Goal: Information Seeking & Learning: Learn about a topic

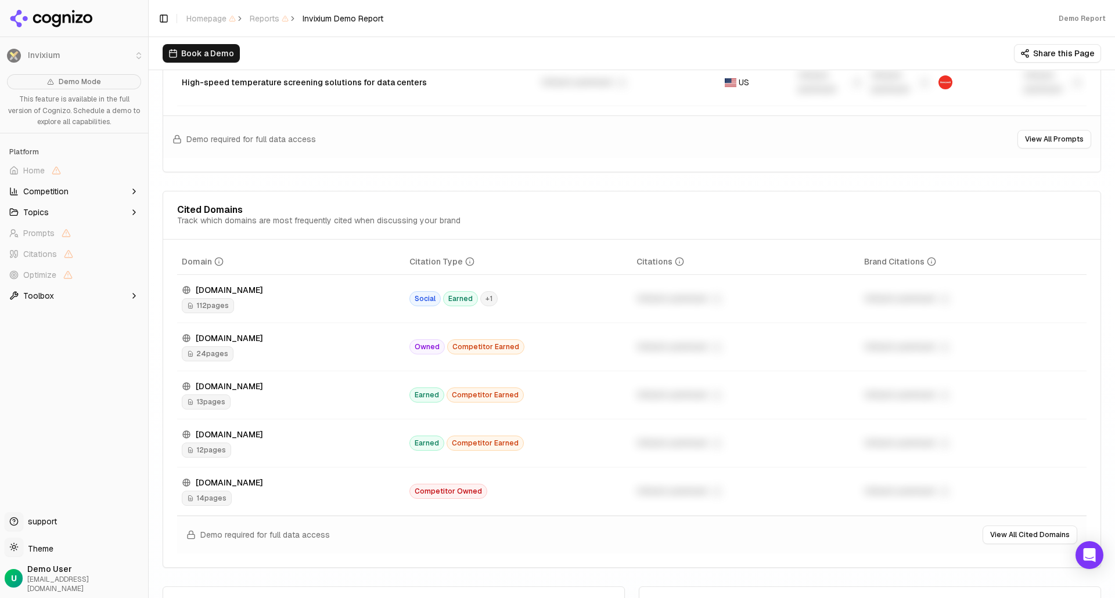
scroll to position [1219, 0]
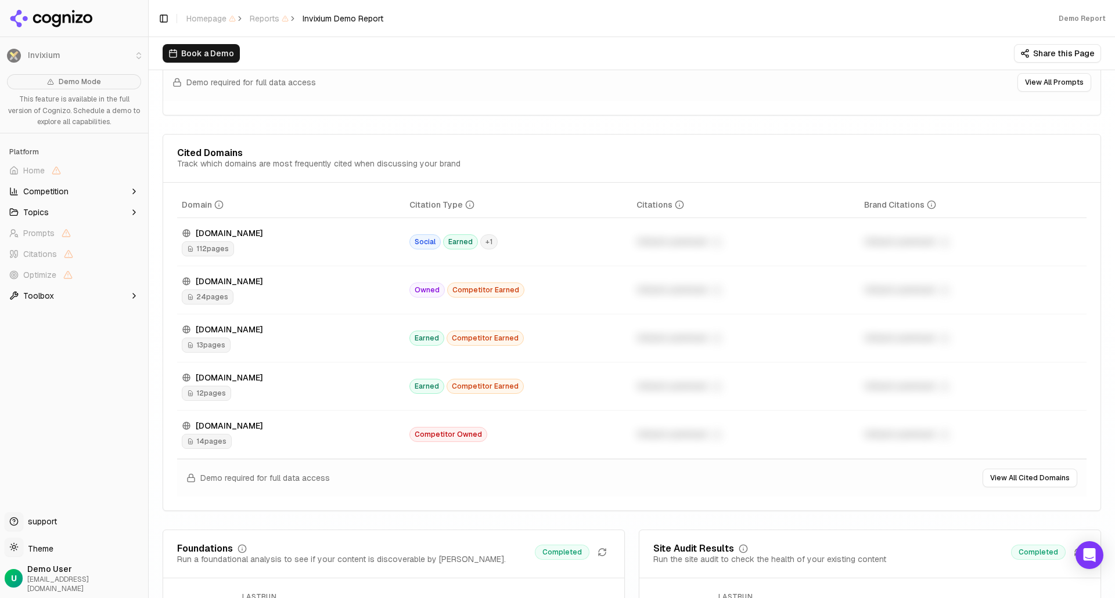
click at [218, 248] on span "112 pages" at bounding box center [208, 248] width 52 height 15
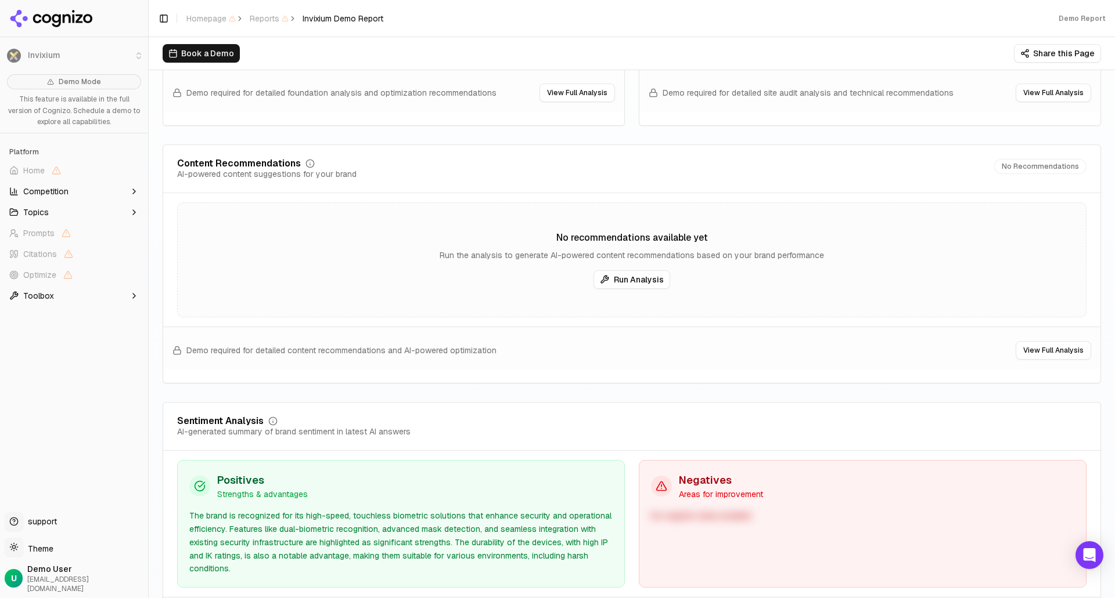
scroll to position [1896, 0]
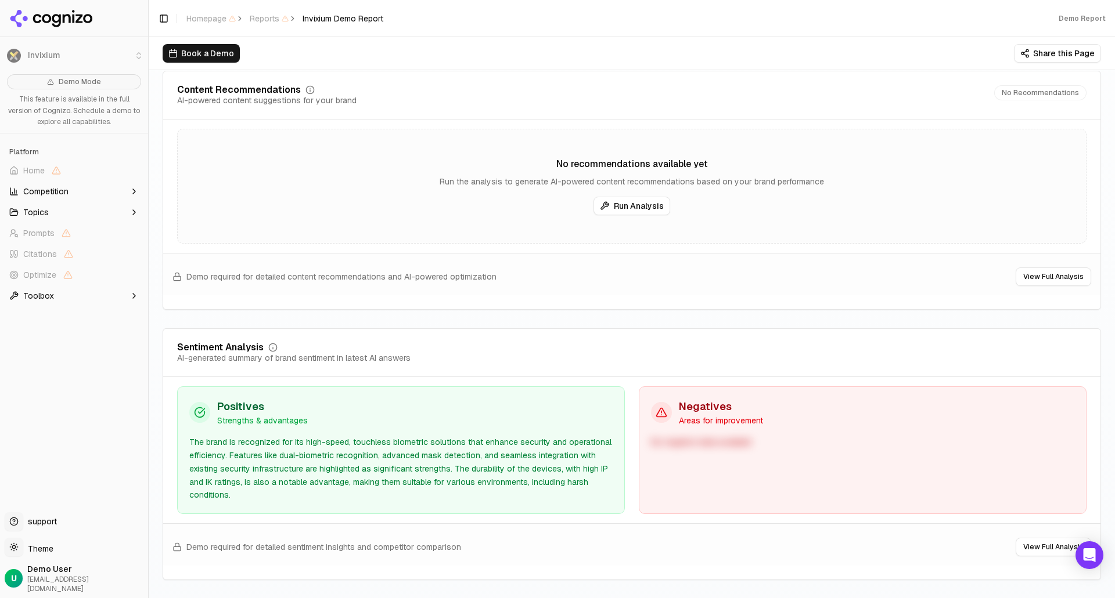
click at [337, 459] on div "The brand is recognized for its high-speed, touchless biometric solutions that …" at bounding box center [400, 469] width 423 height 66
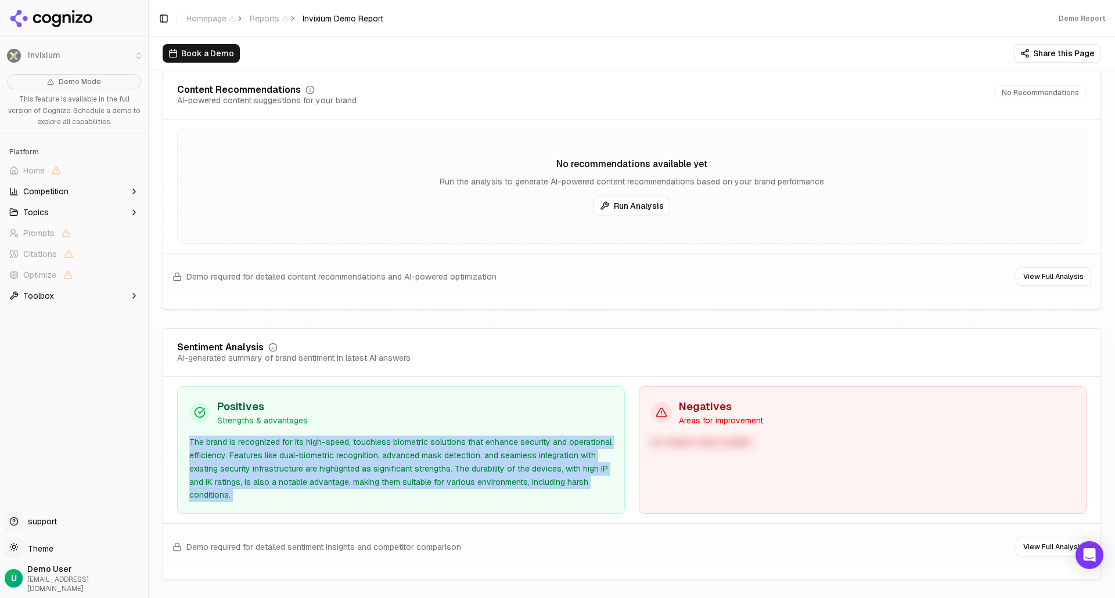
click at [337, 459] on div "The brand is recognized for its high-speed, touchless biometric solutions that …" at bounding box center [400, 469] width 423 height 66
click at [390, 459] on div "The brand is recognized for its high-speed, touchless biometric solutions that …" at bounding box center [400, 469] width 423 height 66
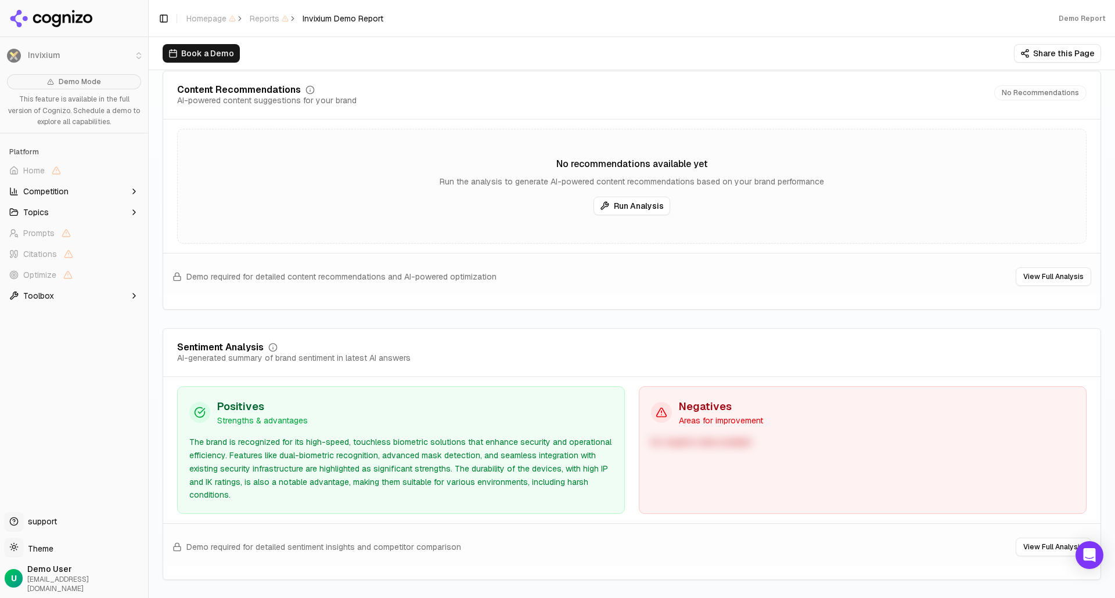
scroll to position [2032, 0]
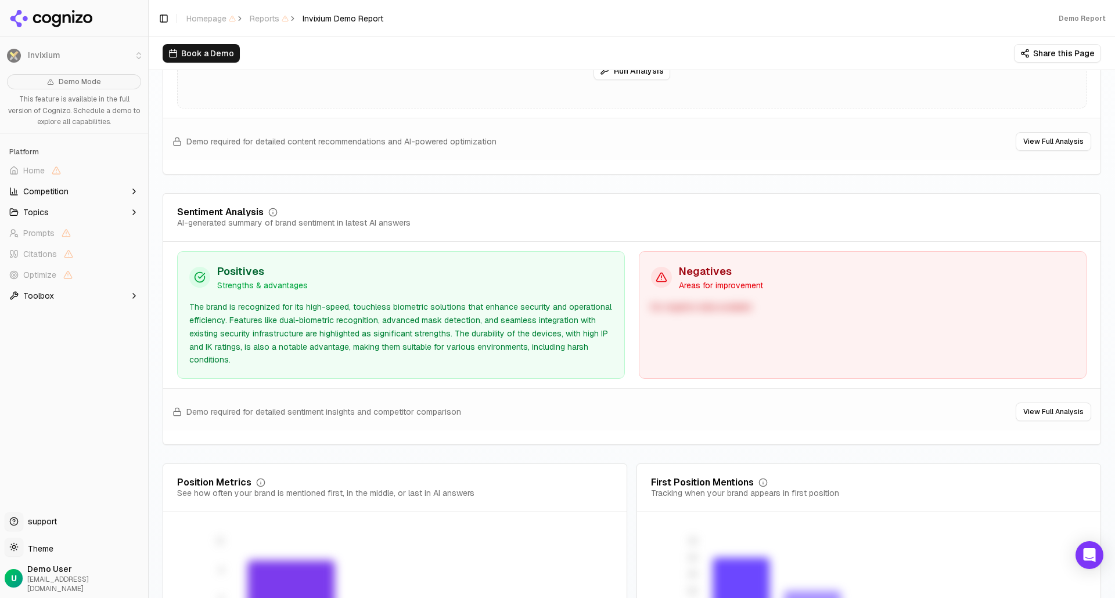
click at [460, 330] on div "The brand is recognized for its high-speed, touchless biometric solutions that …" at bounding box center [400, 334] width 423 height 66
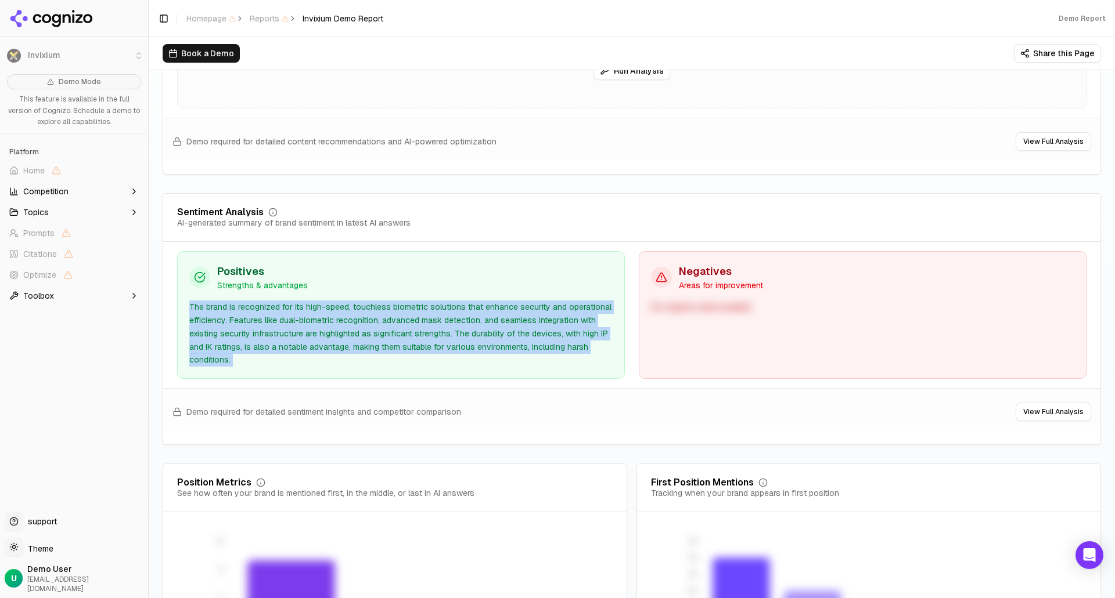
click at [460, 330] on div "The brand is recognized for its high-speed, touchless biometric solutions that …" at bounding box center [400, 334] width 423 height 66
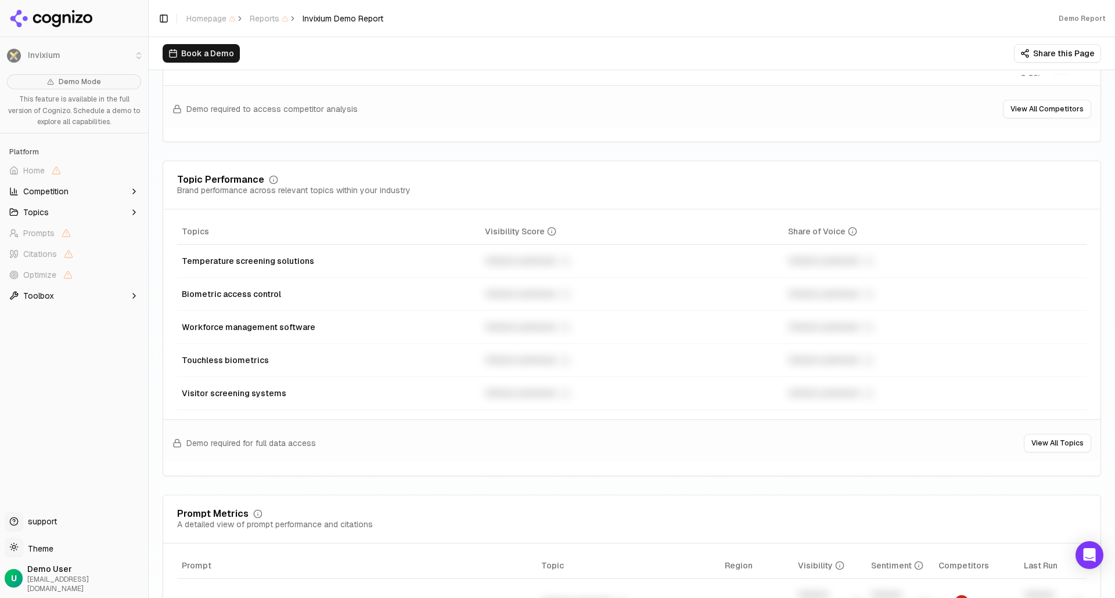
scroll to position [0, 0]
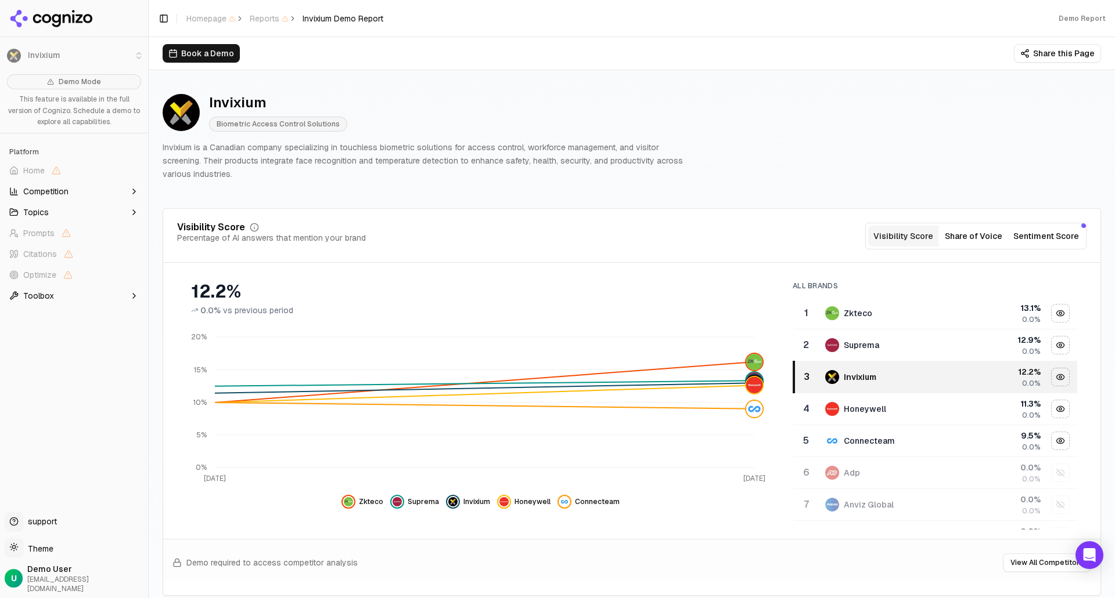
click at [295, 149] on p "Invixium is a Canadian company specializing in touchless biometric solutions fo…" at bounding box center [423, 160] width 520 height 39
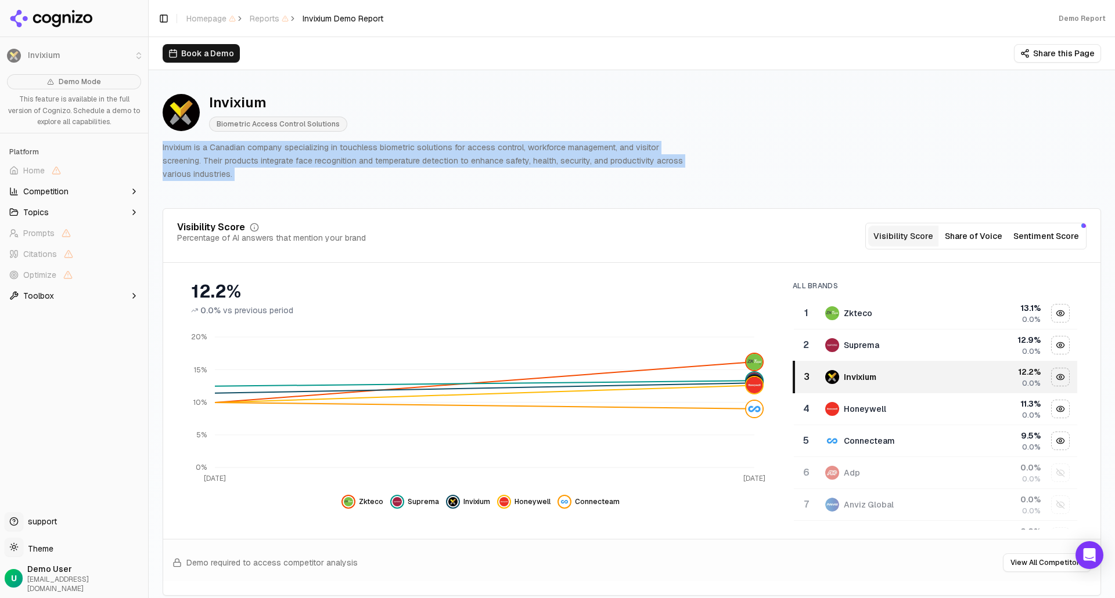
click at [295, 149] on p "Invixium is a Canadian company specializing in touchless biometric solutions fo…" at bounding box center [423, 160] width 520 height 39
click at [377, 158] on p "Invixium is a Canadian company specializing in touchless biometric solutions fo…" at bounding box center [423, 160] width 520 height 39
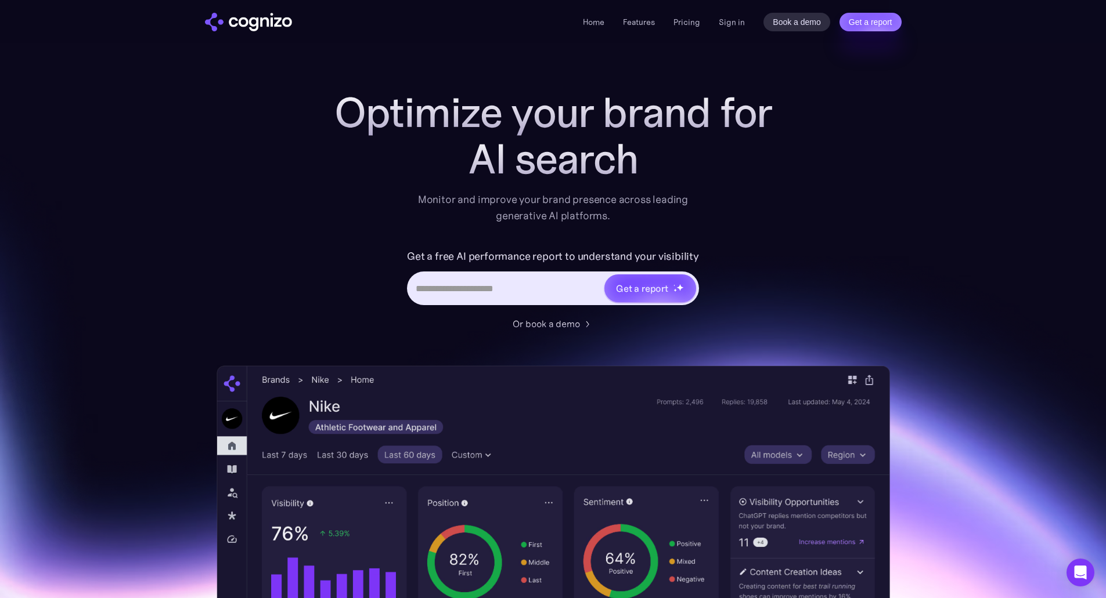
click at [688, 30] on div "Home Features Pricing Book a demo Get a report Sign in Book a demo Get a report" at bounding box center [742, 22] width 318 height 19
click at [687, 26] on link "Pricing" at bounding box center [686, 22] width 27 height 10
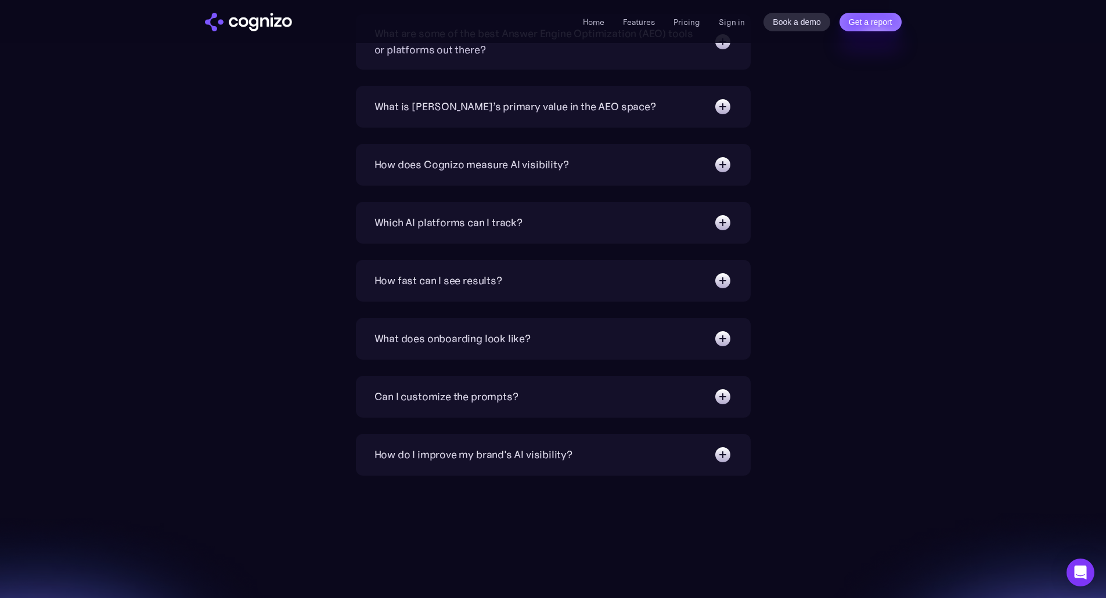
scroll to position [2844, 0]
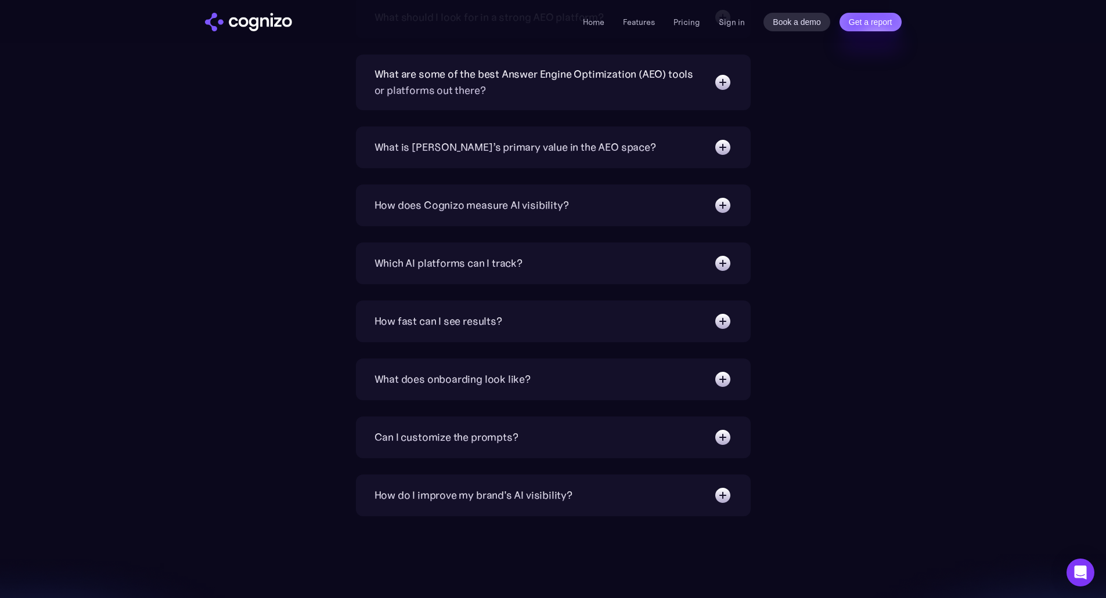
click at [442, 80] on div "What are some of the best Answer Engine Optimization (AEO) tools or platforms o…" at bounding box center [537, 82] width 327 height 33
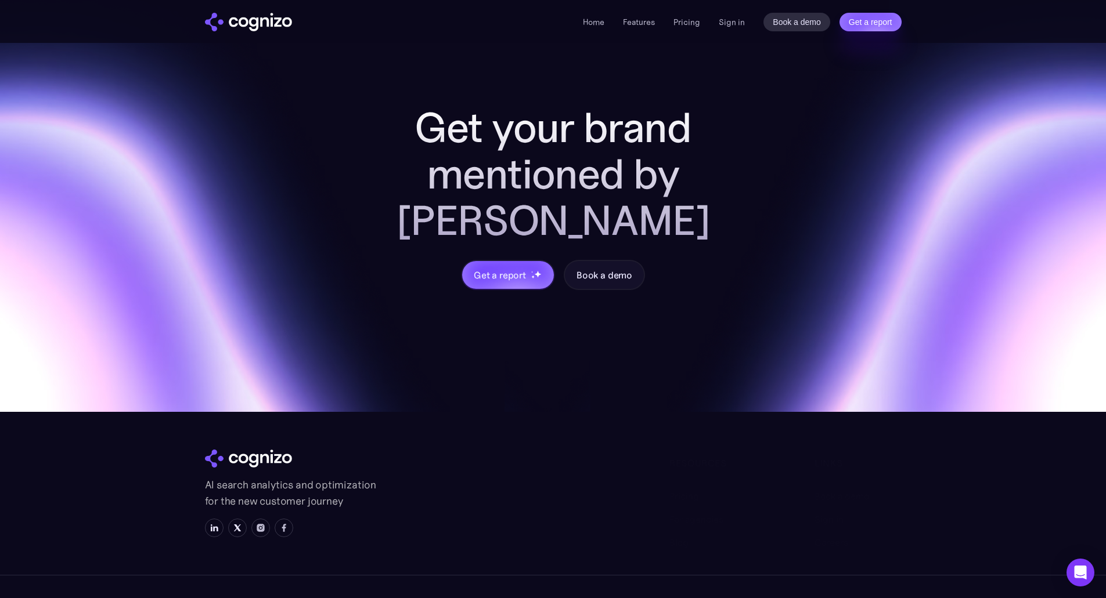
scroll to position [3636, 0]
